Goal: Information Seeking & Learning: Learn about a topic

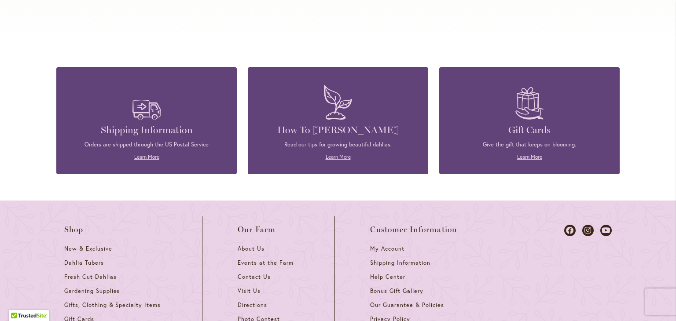
scroll to position [3804, 0]
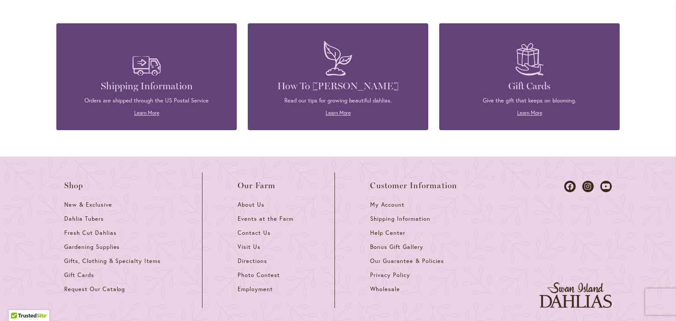
click at [336, 109] on p "Learn More" at bounding box center [338, 113] width 154 height 8
click at [338, 106] on div "How To Grow Dahlias Read our tips for growing beautiful dahlias. Learn More" at bounding box center [338, 76] width 181 height 107
click at [338, 110] on link "Learn More" at bounding box center [338, 113] width 25 height 7
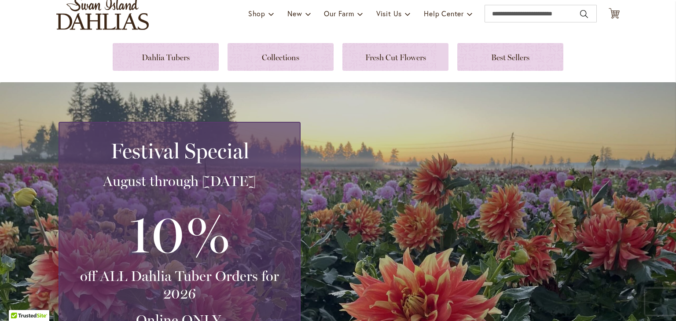
scroll to position [0, 0]
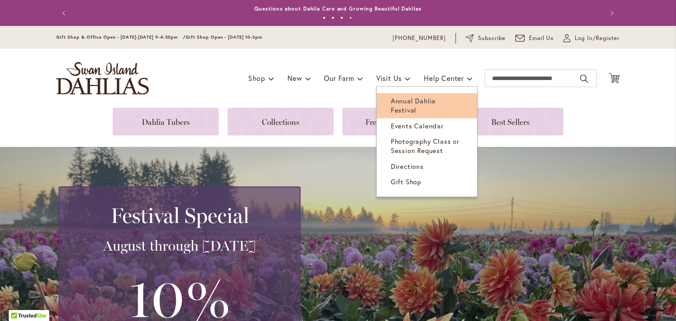
click at [396, 103] on span "Annual Dahlia Festival" at bounding box center [413, 105] width 45 height 18
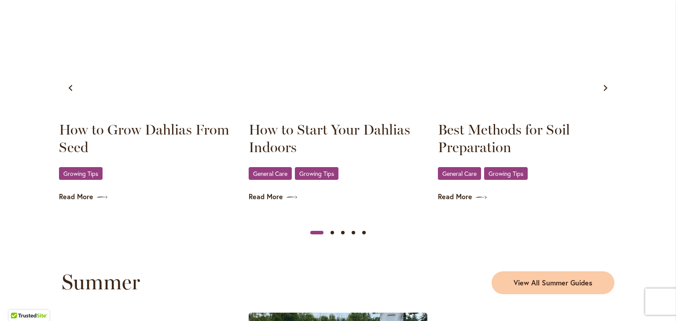
scroll to position [220, 0]
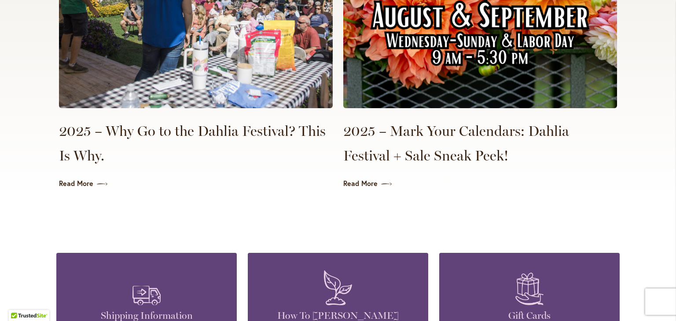
scroll to position [2130, 0]
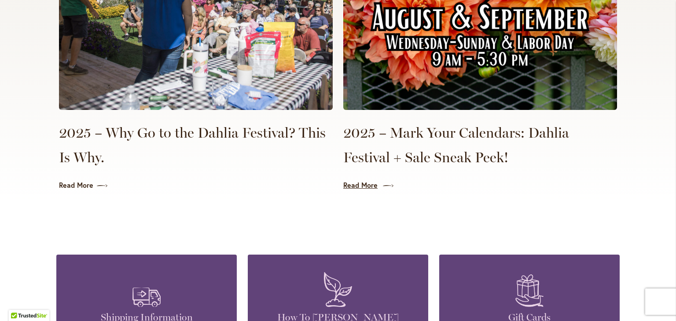
click at [358, 181] on link "Read More" at bounding box center [480, 186] width 274 height 10
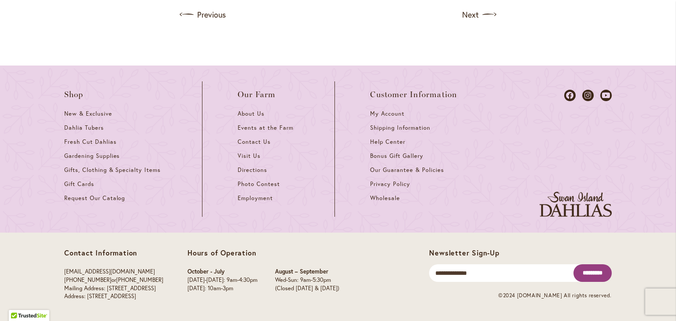
scroll to position [1118, 0]
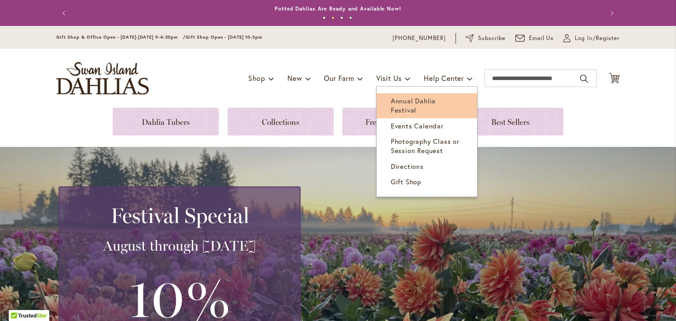
click at [436, 100] on span "Annual Dahlia Festival" at bounding box center [413, 105] width 45 height 18
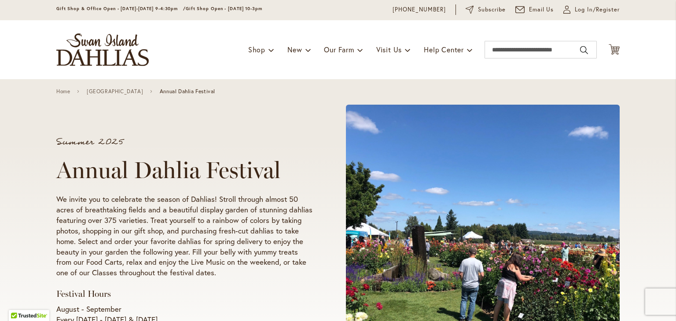
scroll to position [17, 0]
